Goal: Task Accomplishment & Management: Manage account settings

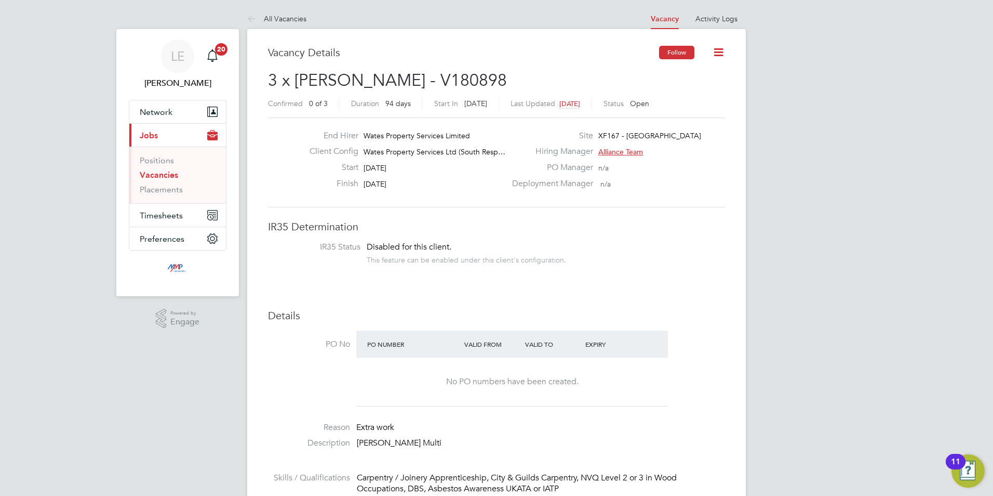
click at [673, 51] on button "Follow" at bounding box center [676, 53] width 35 height 14
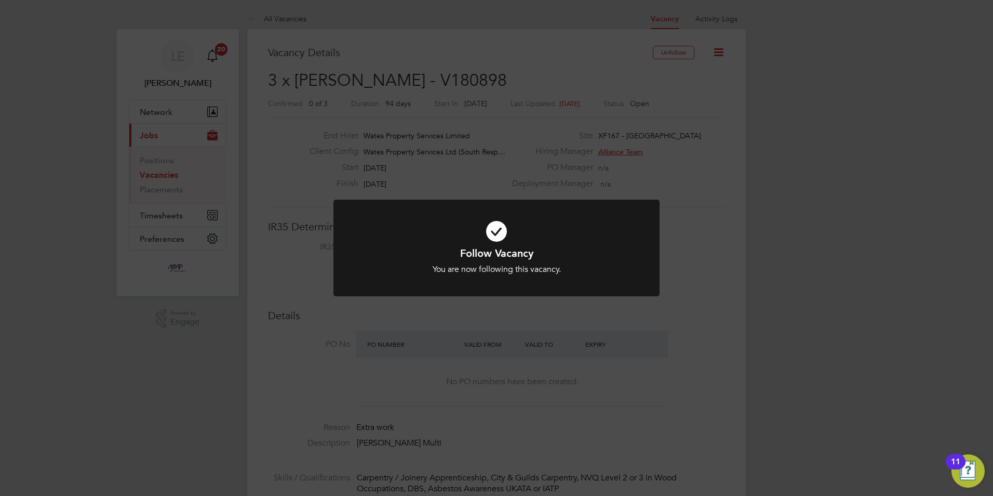
click at [707, 297] on div "Follow Vacancy You are now following this vacancy. Cancel Okay" at bounding box center [496, 248] width 993 height 496
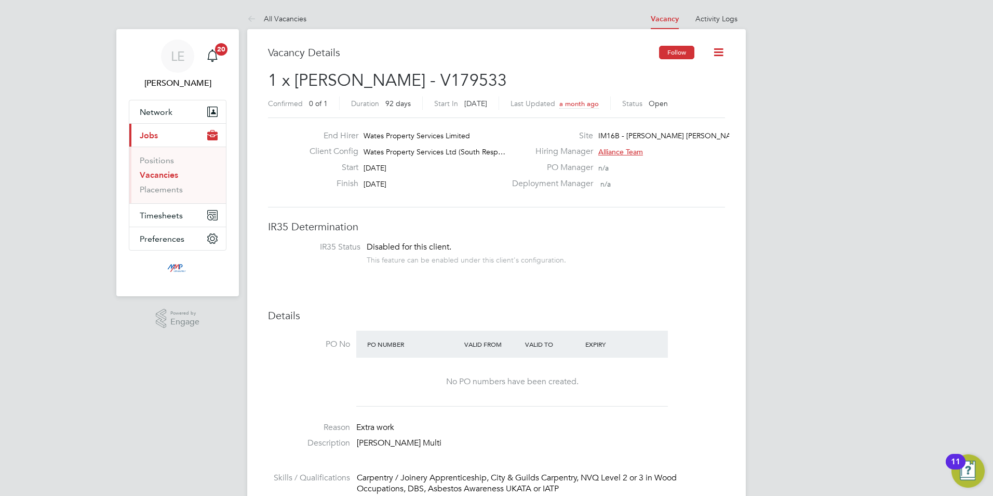
click at [669, 48] on button "Follow" at bounding box center [676, 53] width 35 height 14
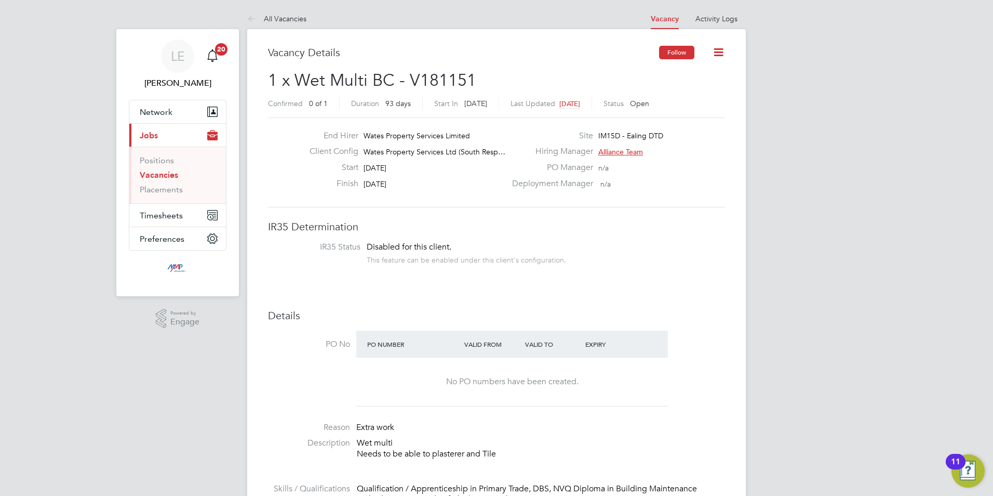
click at [660, 49] on button "Follow" at bounding box center [676, 53] width 35 height 14
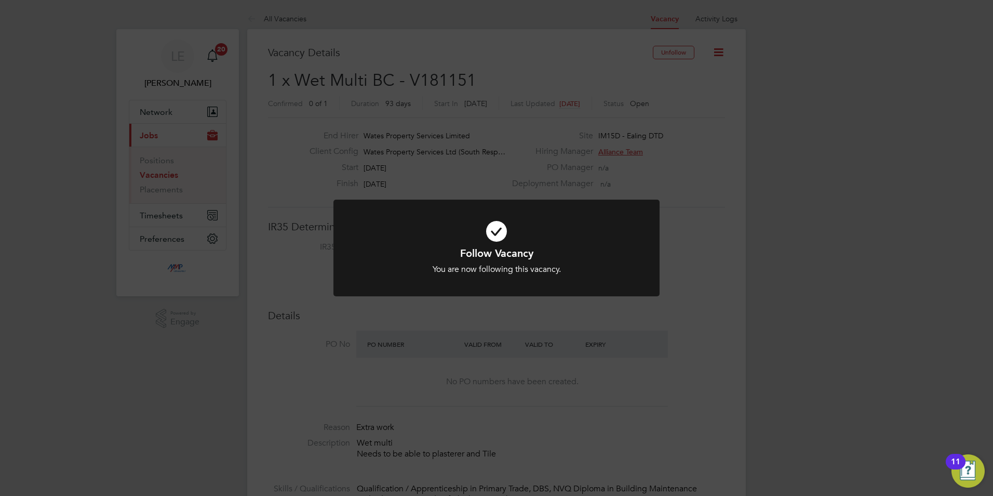
drag, startPoint x: 672, startPoint y: 332, endPoint x: 336, endPoint y: 242, distance: 348.0
click at [671, 332] on div "Follow Vacancy You are now following this vacancy. Cancel Okay" at bounding box center [496, 248] width 993 height 496
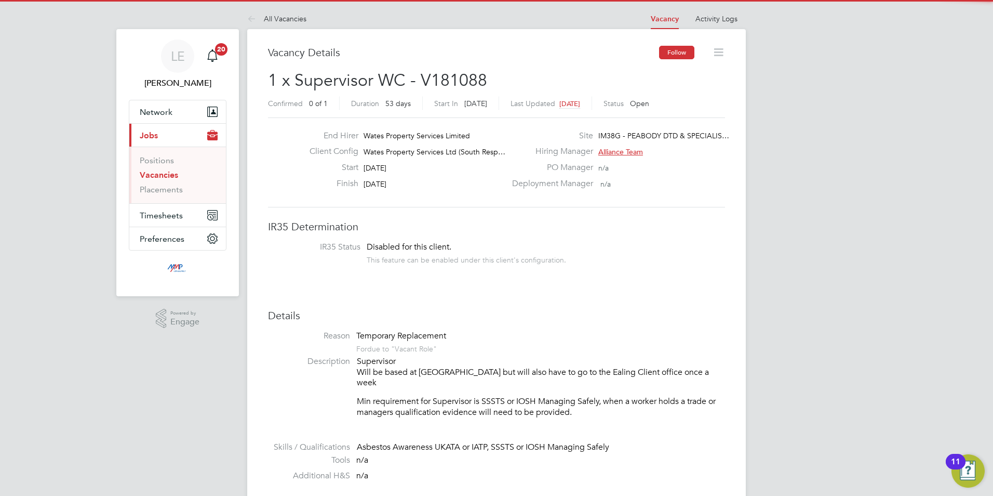
click at [667, 53] on button "Follow" at bounding box center [676, 53] width 35 height 14
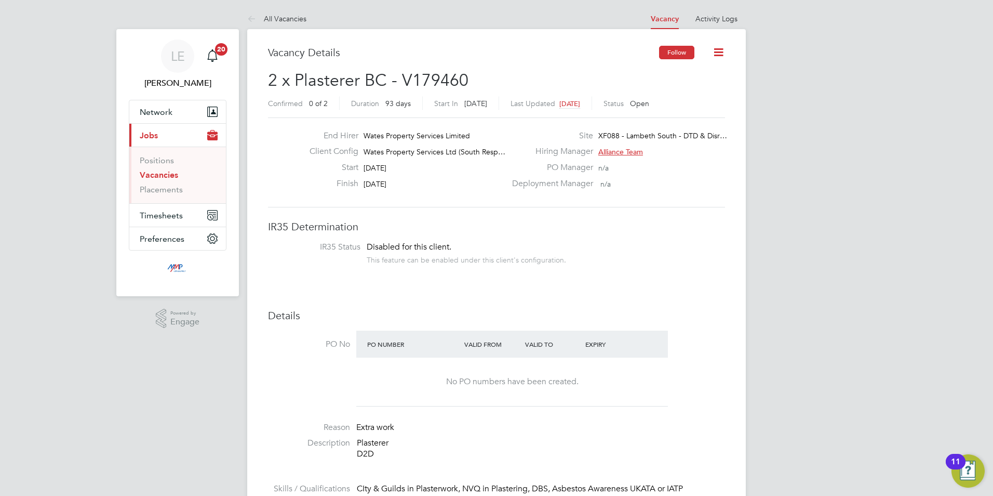
click at [672, 50] on button "Follow" at bounding box center [676, 53] width 35 height 14
